Goal: Information Seeking & Learning: Learn about a topic

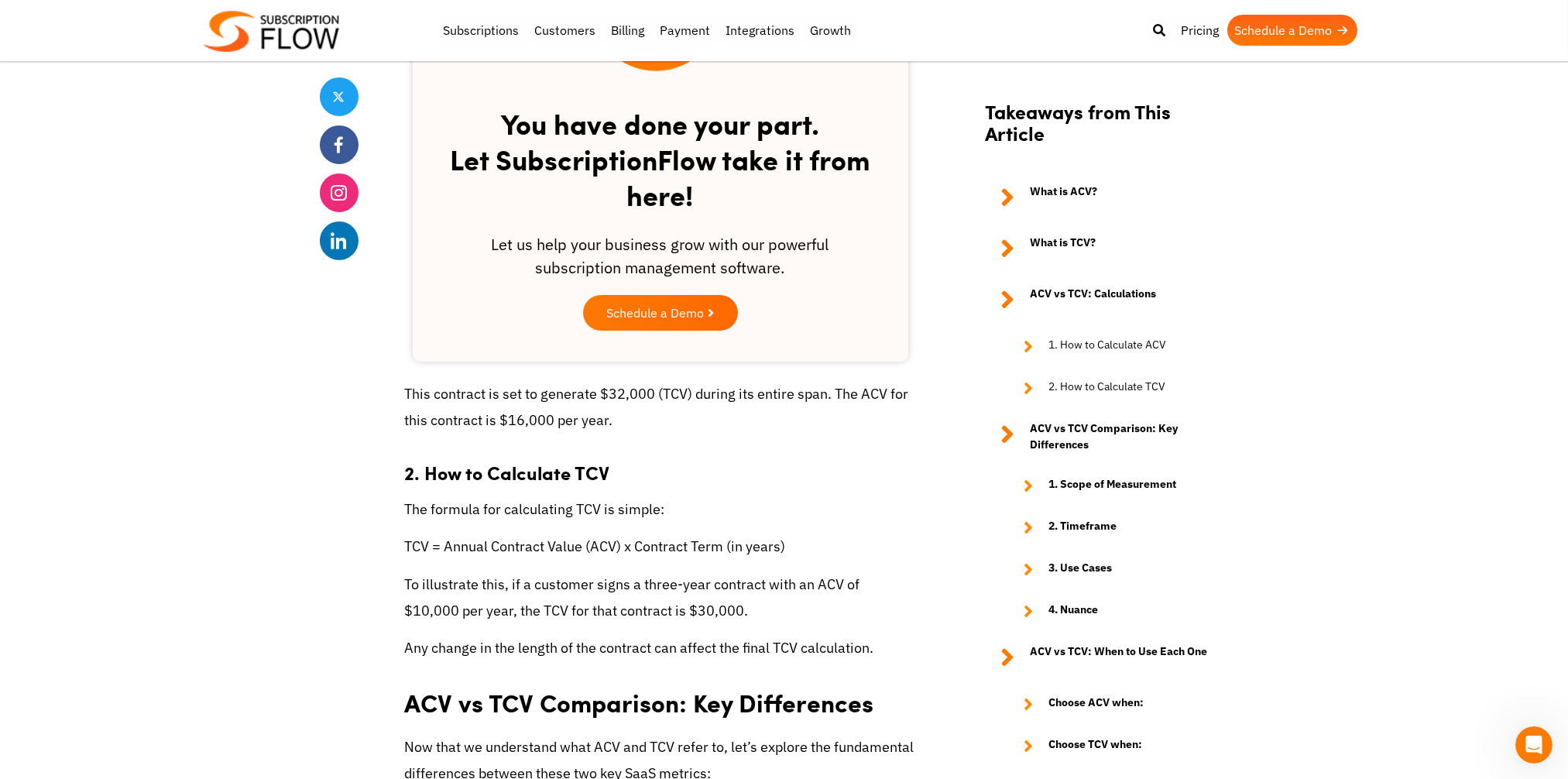
scroll to position [1935, 0]
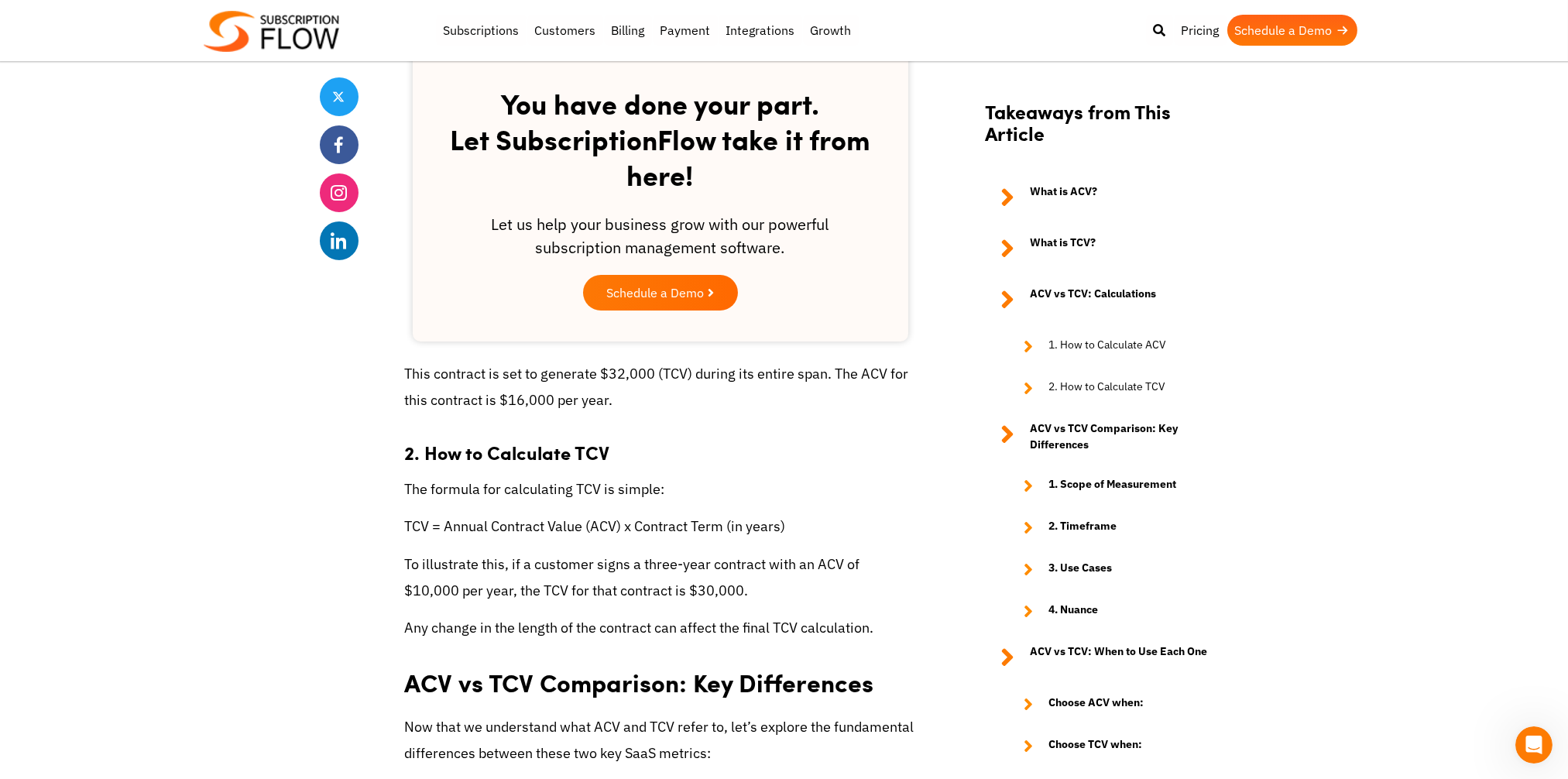
click at [261, 231] on body "Support Login Best Subscription Management and Billing Software 2023 Subscripti…" at bounding box center [784, 633] width 1568 height 5138
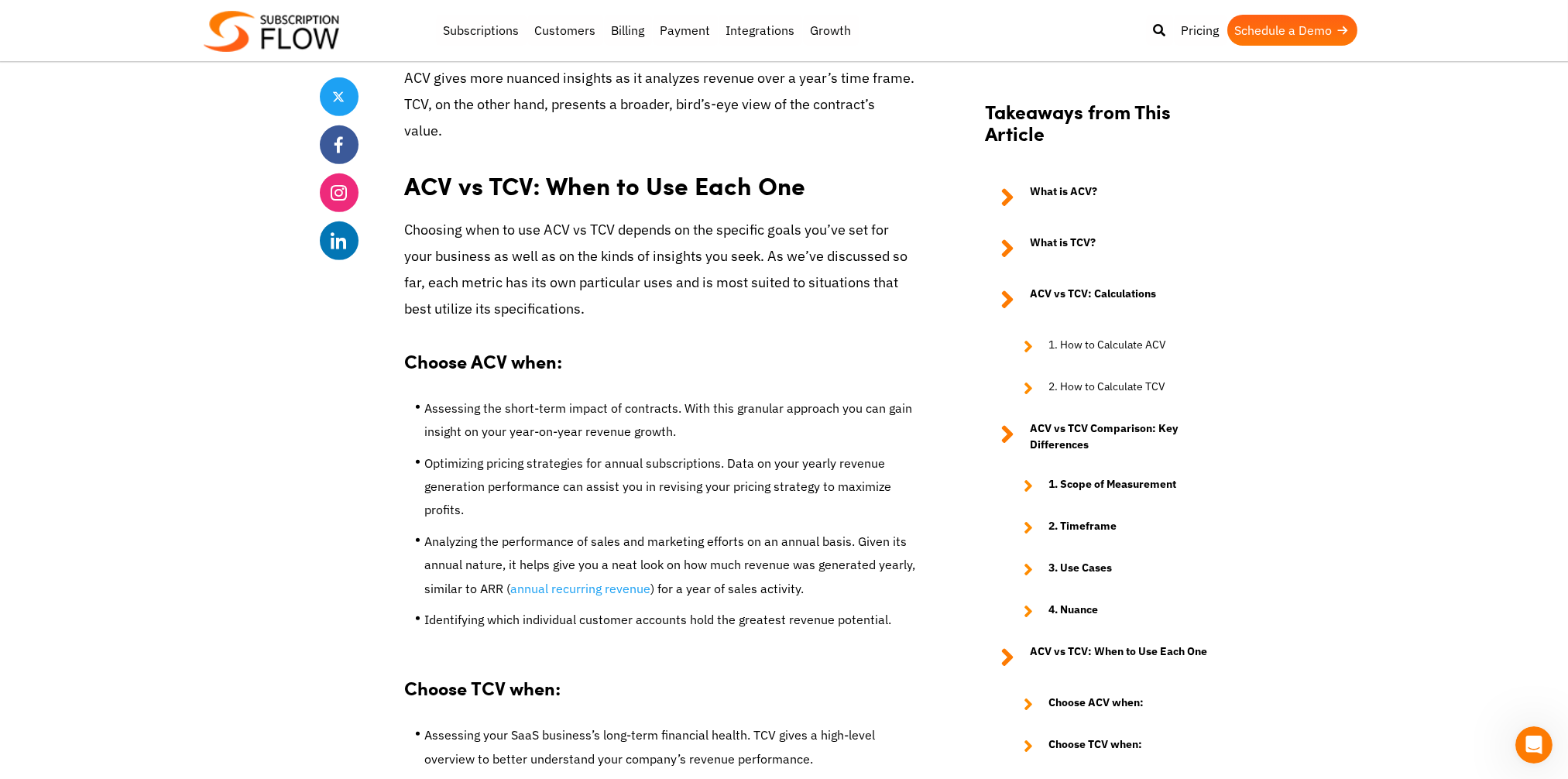
scroll to position [3328, 0]
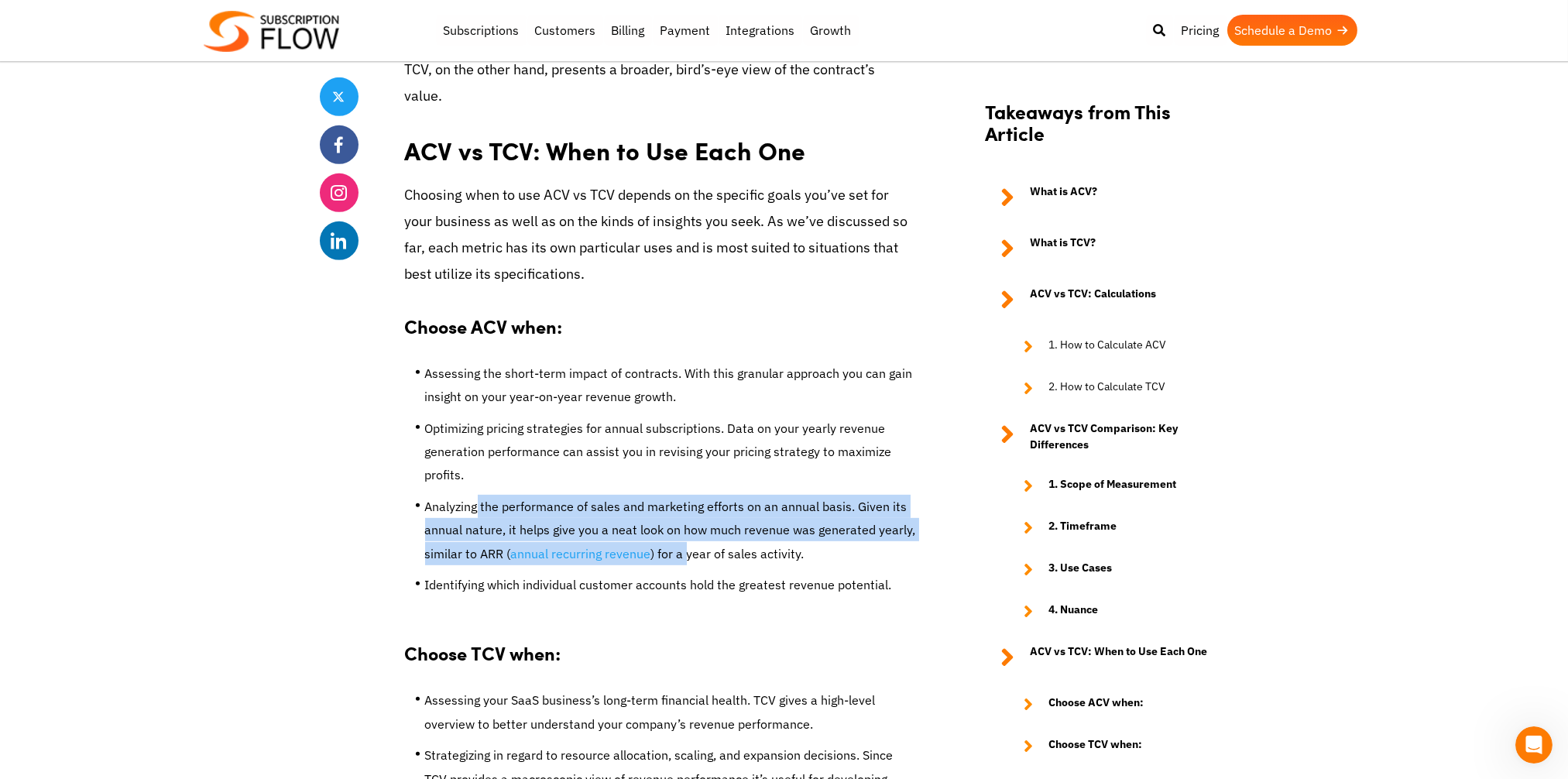
drag, startPoint x: 477, startPoint y: 505, endPoint x: 684, endPoint y: 546, distance: 211.0
click at [684, 546] on li "Analyzing the performance of sales and marketing efforts on an annual basis. Gi…" at bounding box center [670, 534] width 491 height 78
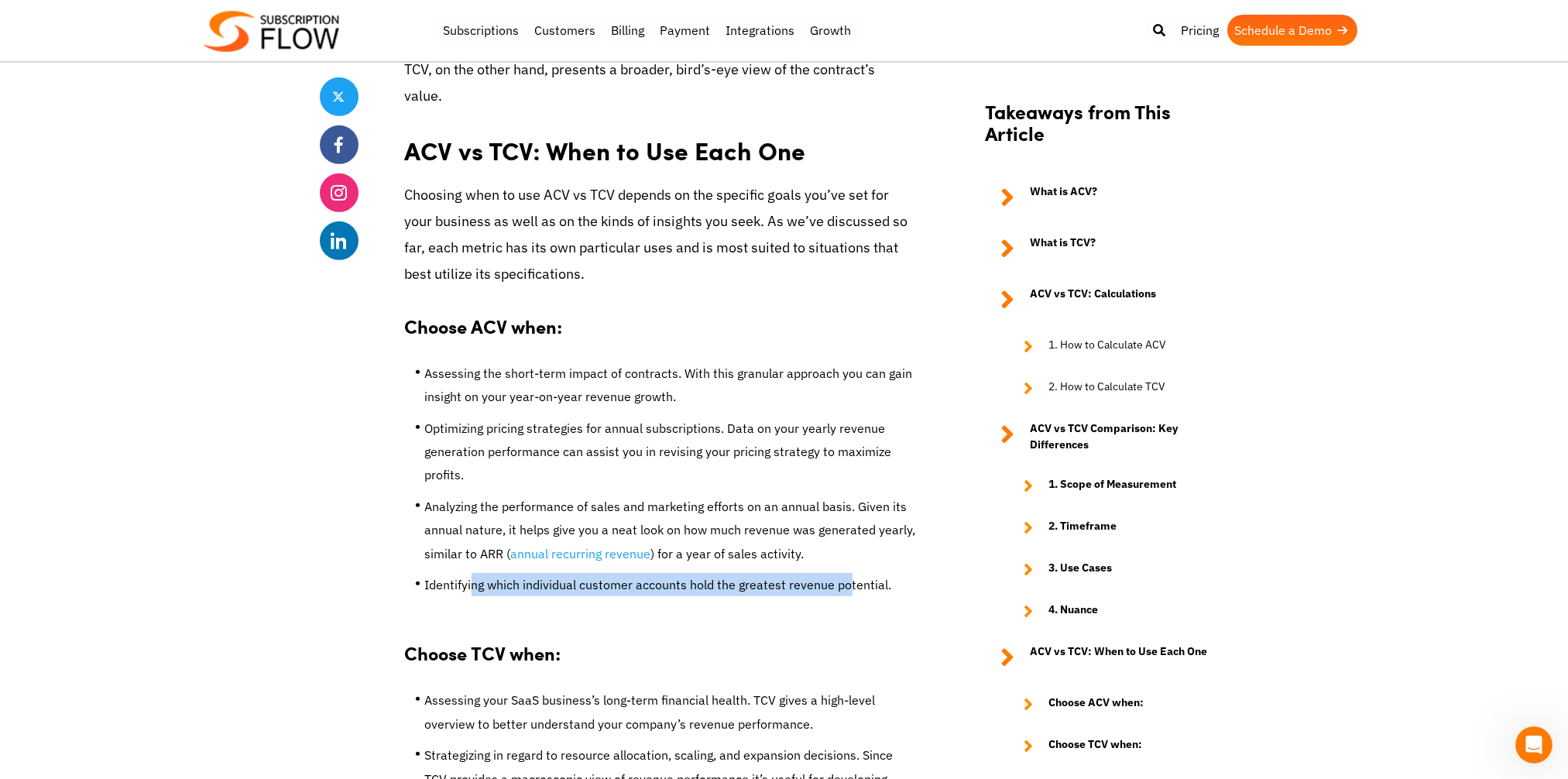
drag, startPoint x: 467, startPoint y: 586, endPoint x: 839, endPoint y: 575, distance: 372.2
click at [839, 575] on li "Identifying which individual customer accounts hold the greatest revenue potent…" at bounding box center [670, 588] width 491 height 31
click at [444, 604] on li "Identifying which individual customer accounts hold the greatest revenue potent…" at bounding box center [670, 588] width 491 height 31
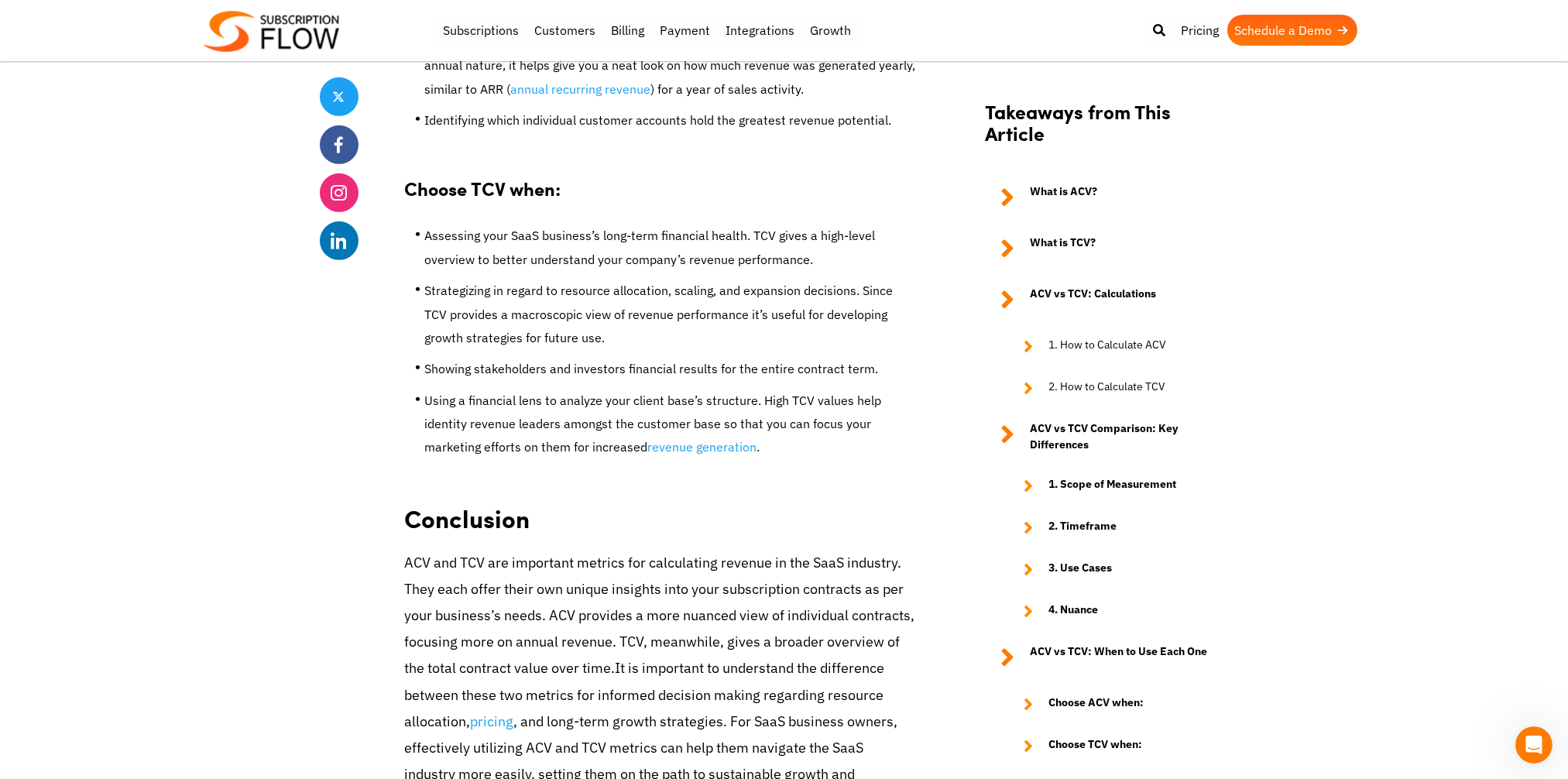
scroll to position [3638, 0]
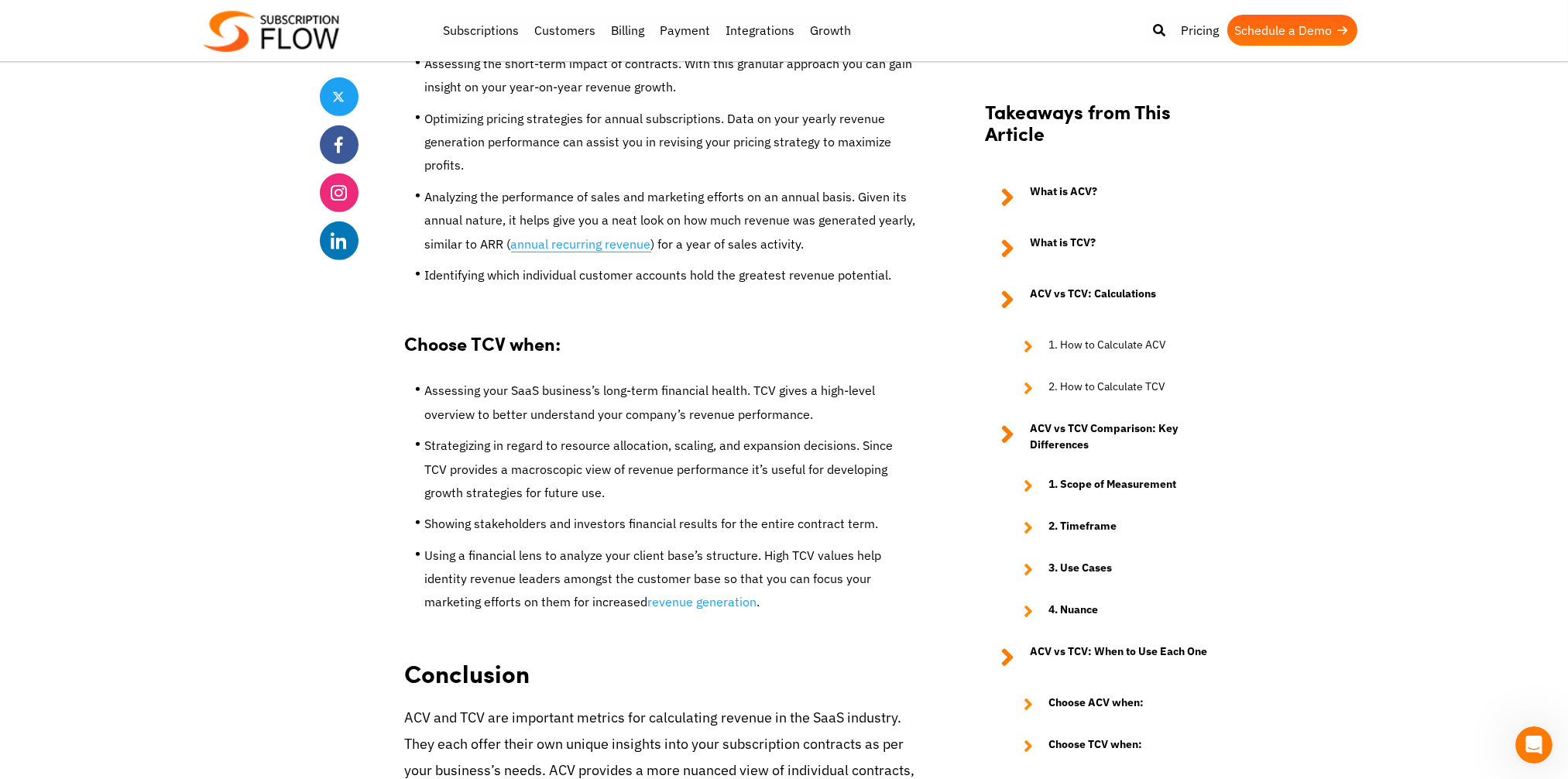
click at [544, 240] on link "annual recurring revenue" at bounding box center [580, 244] width 140 height 17
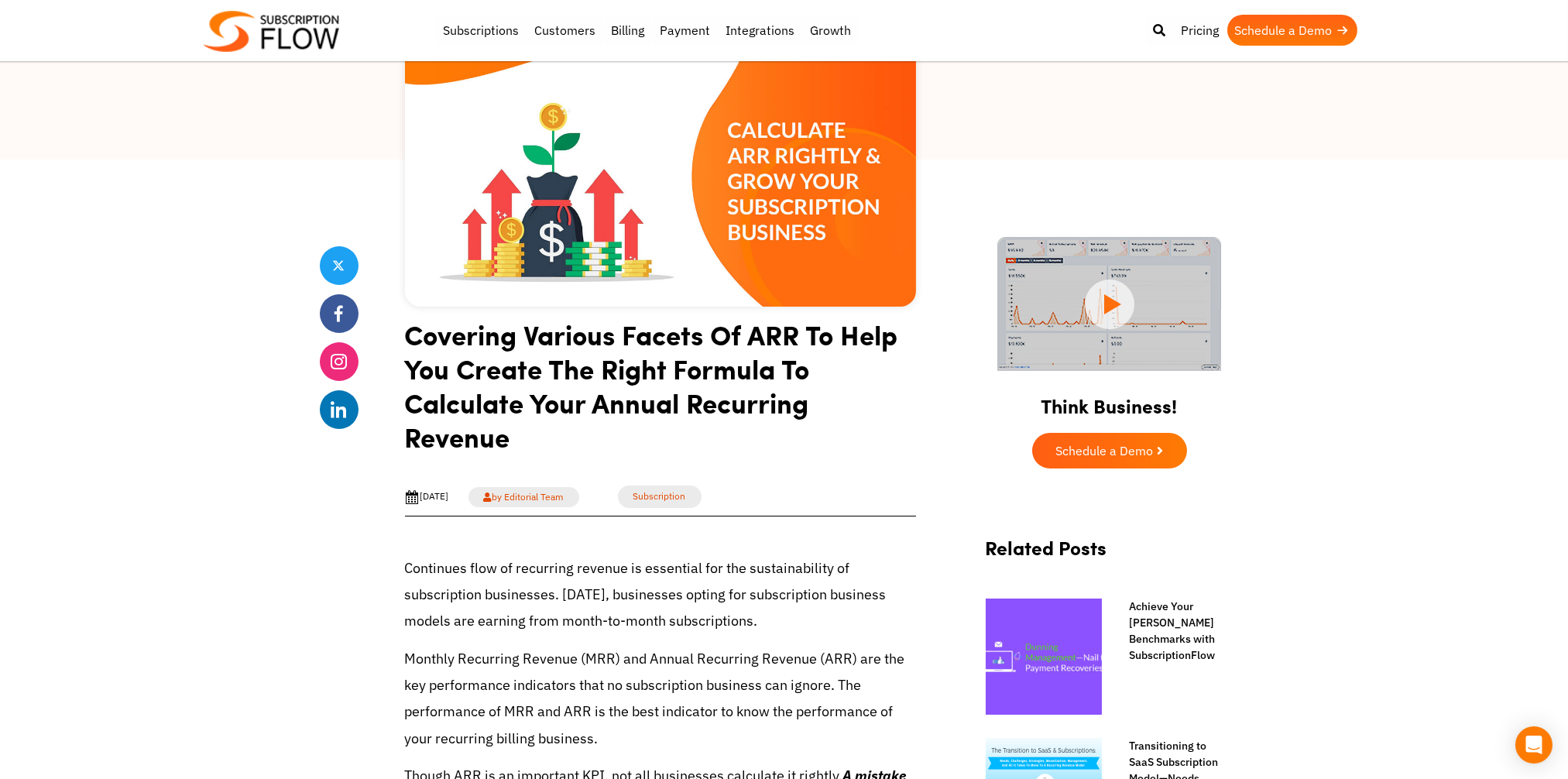
scroll to position [309, 0]
